Goal: Task Accomplishment & Management: Complete application form

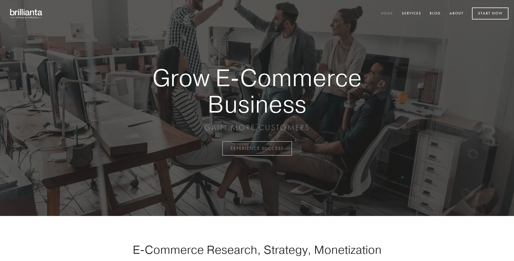
scroll to position [1459, 0]
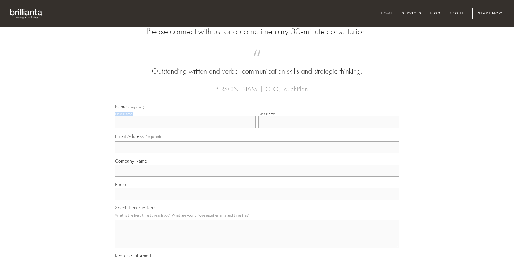
type input "[PERSON_NAME]"
click at [329, 128] on input "Last Name" at bounding box center [329, 122] width 141 height 12
type input "[PERSON_NAME]"
click at [257, 153] on input "Email Address (required)" at bounding box center [257, 148] width 284 height 12
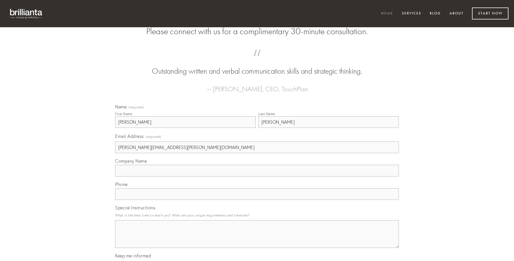
type input "[PERSON_NAME][EMAIL_ADDRESS][PERSON_NAME][DOMAIN_NAME]"
click at [257, 177] on input "Company Name" at bounding box center [257, 171] width 284 height 12
type input "vinitor"
click at [257, 200] on input "text" at bounding box center [257, 194] width 284 height 12
click at [257, 239] on textarea "Special Instructions" at bounding box center [257, 234] width 284 height 28
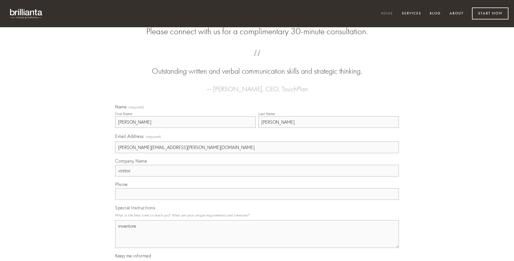
type textarea "inventore"
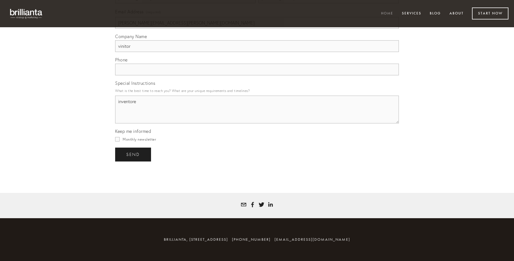
click at [134, 154] on span "send" at bounding box center [133, 154] width 14 height 5
